Goal: Transaction & Acquisition: Purchase product/service

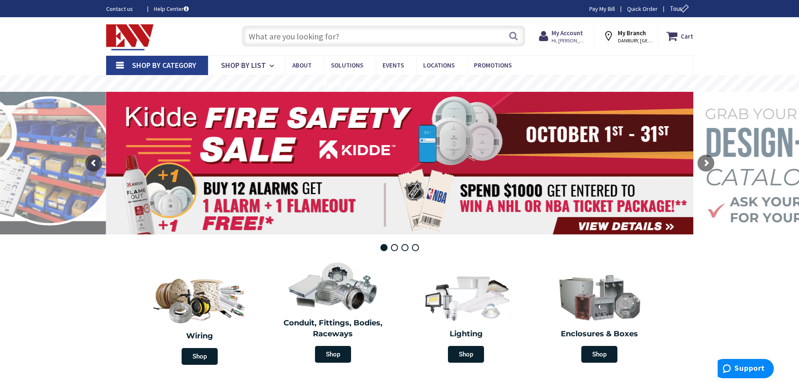
click at [256, 37] on input "text" at bounding box center [383, 36] width 283 height 21
paste input "Leviton 5320-WCP"
type input "Leviton 5320-WCP"
click at [511, 35] on button "Search" at bounding box center [513, 35] width 11 height 19
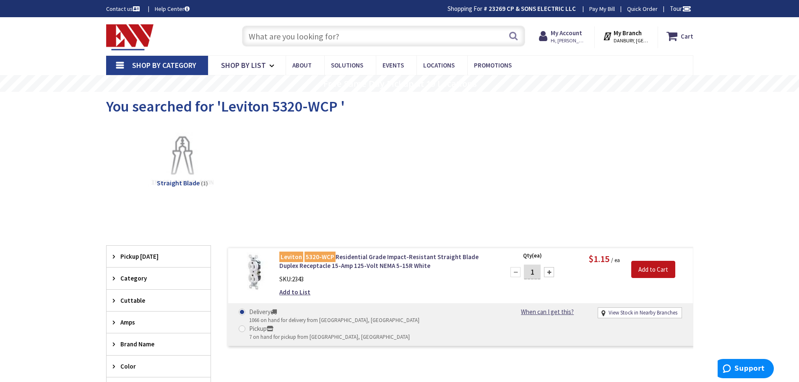
click at [253, 35] on input "text" at bounding box center [383, 36] width 283 height 21
click at [254, 65] on span "Shop By List" at bounding box center [243, 65] width 45 height 10
click at [168, 64] on span "Shop By Category" at bounding box center [164, 65] width 64 height 10
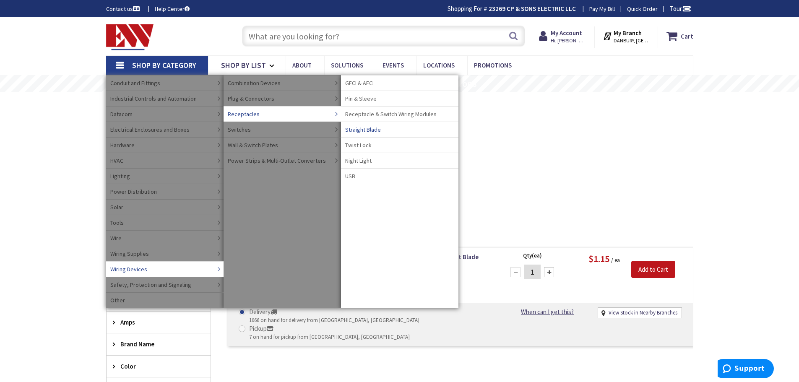
click at [369, 130] on span "Straight Blade" at bounding box center [363, 129] width 36 height 8
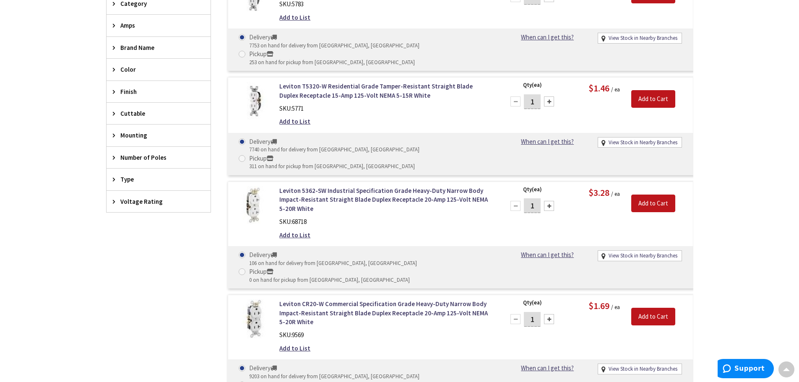
scroll to position [168, 0]
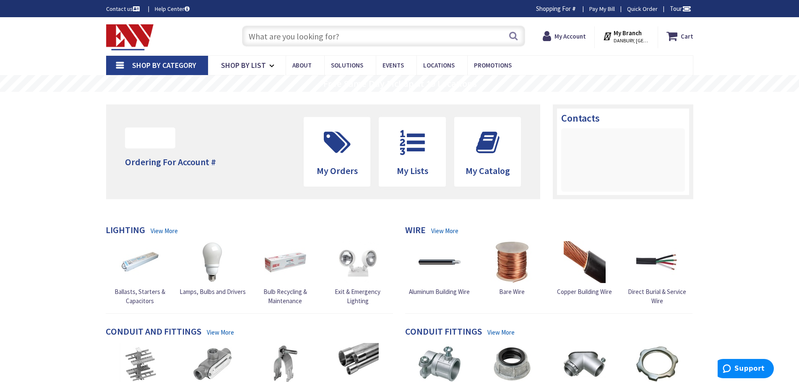
click at [254, 37] on input "text" at bounding box center [383, 36] width 283 height 21
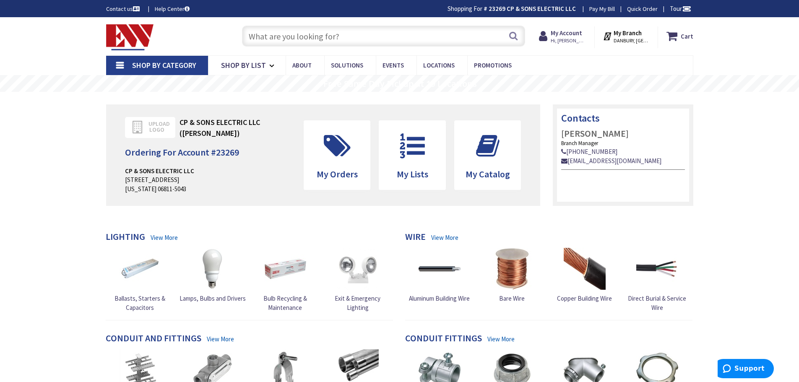
paste input "Leviton GFTR1-W"
type input "Leviton GFTR1-W"
click at [512, 36] on button "Search" at bounding box center [513, 35] width 11 height 19
